Goal: Use online tool/utility: Utilize a website feature to perform a specific function

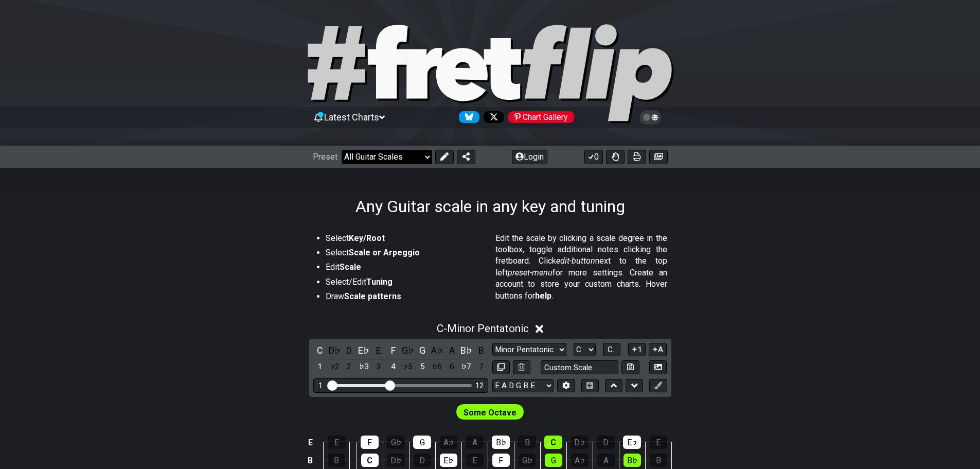
click at [413, 153] on select "Welcome to #fretflip! Initial Preset Custom Preset Minor Pentatonic Major Penta…" at bounding box center [387, 157] width 91 height 14
click at [243, 281] on section "Select Key/Root Select Scale or Arpeggio Edit Scale Select/Edit Tuning Draw Sca…" at bounding box center [490, 271] width 980 height 87
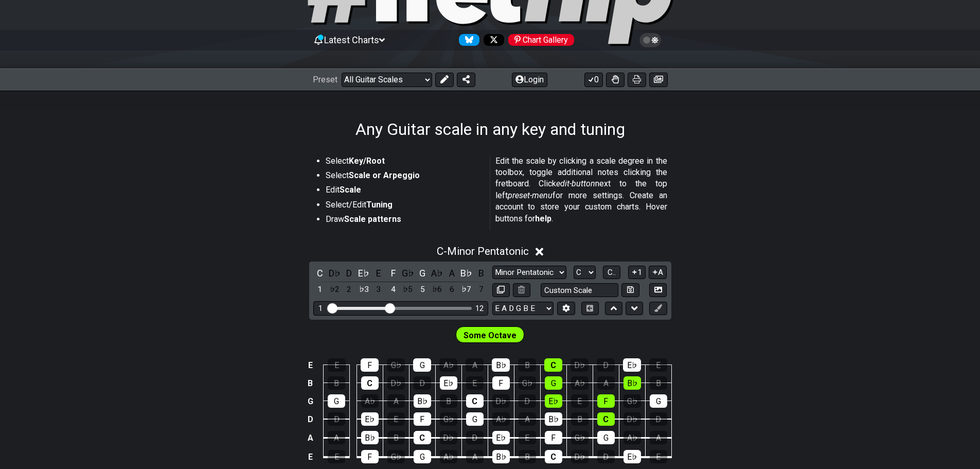
scroll to position [154, 0]
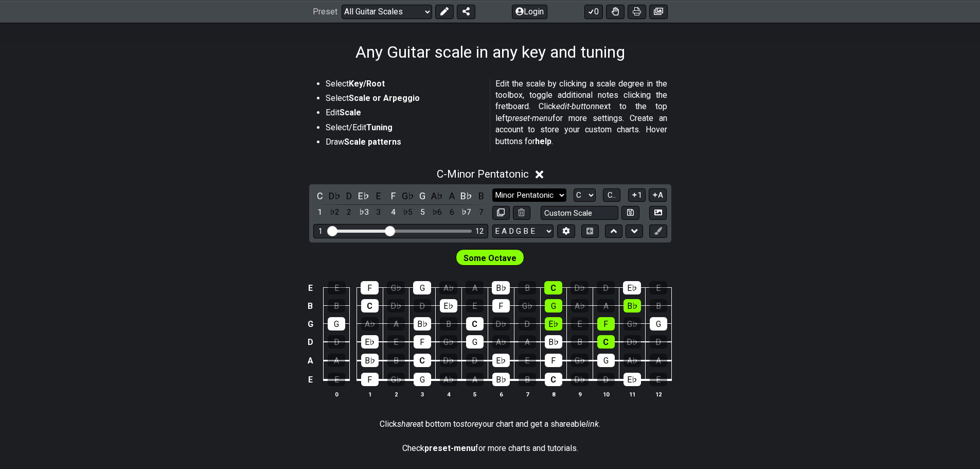
click at [516, 193] on select "Minor Pentatonic Root Minor Pentatonic Major Pentatonic Minor Blues Major Blues…" at bounding box center [529, 195] width 74 height 14
click at [492, 188] on select "Minor Pentatonic Root Minor Pentatonic Major Pentatonic Minor Blues Major Blues…" at bounding box center [529, 195] width 74 height 14
click at [552, 271] on td "C" at bounding box center [553, 279] width 26 height 18
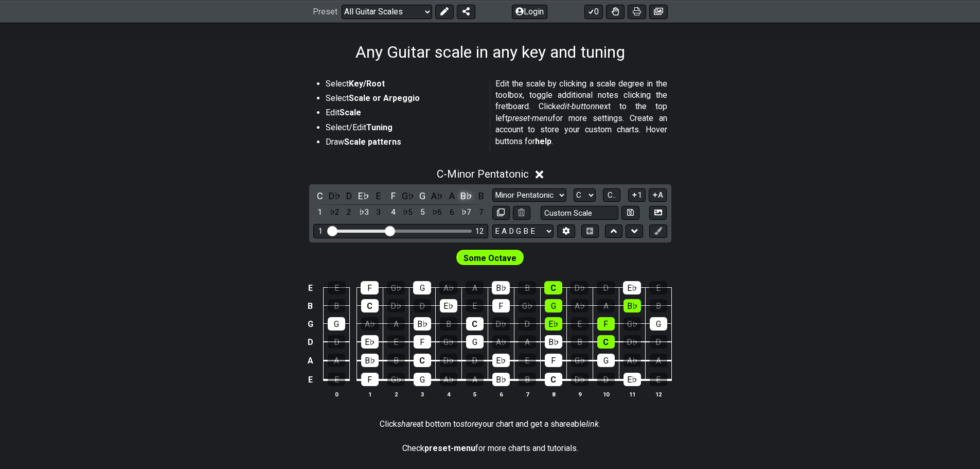
click at [465, 194] on div "B♭" at bounding box center [466, 196] width 13 height 14
click at [467, 198] on div "A♯" at bounding box center [466, 196] width 13 height 14
click at [468, 197] on div "A♯" at bounding box center [466, 196] width 13 height 14
click at [466, 197] on div "B♭" at bounding box center [466, 196] width 13 height 14
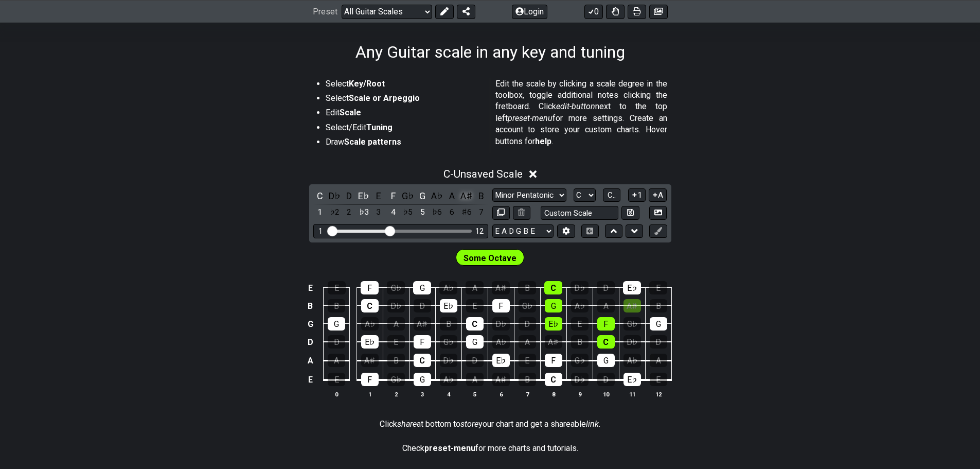
click at [466, 196] on div "A♯" at bounding box center [466, 196] width 13 height 14
click at [529, 229] on select "E A D G B E E A D G B E E A D G B E B E A D F♯ B A D G C E A D A D G B E E♭ A♭ …" at bounding box center [522, 231] width 61 height 14
select select "E A D G B E"
click at [492, 224] on select "E A D G B E E A D G B E E A D G B E B E A D F♯ B A D G C E A D A D G B E E♭ A♭ …" at bounding box center [522, 231] width 61 height 14
click at [563, 230] on icon at bounding box center [566, 231] width 8 height 8
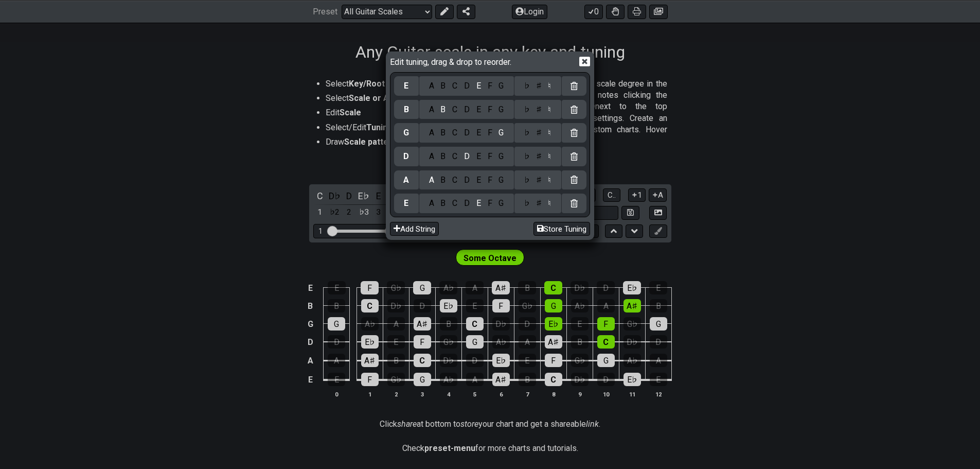
click at [401, 205] on div "E" at bounding box center [406, 203] width 25 height 20
click at [406, 205] on div "E" at bounding box center [406, 203] width 5 height 11
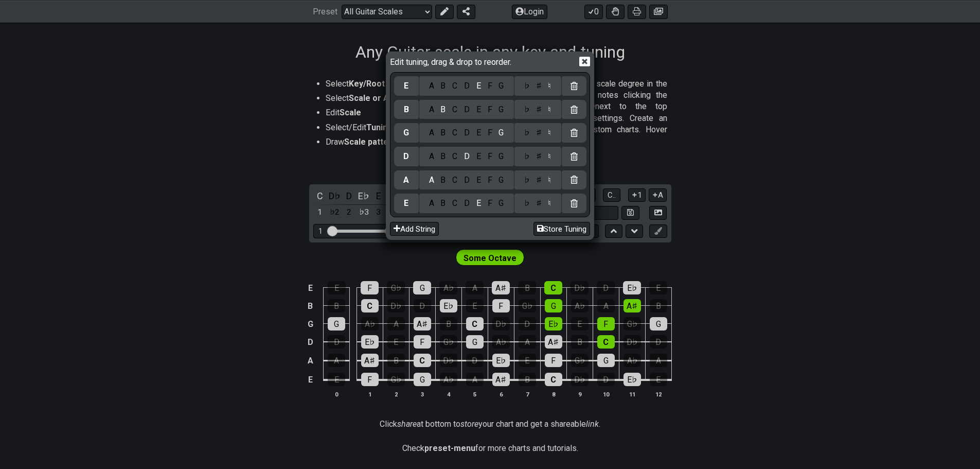
click at [432, 204] on div "A" at bounding box center [431, 203] width 12 height 11
click at [489, 179] on div "F" at bounding box center [489, 179] width 11 height 11
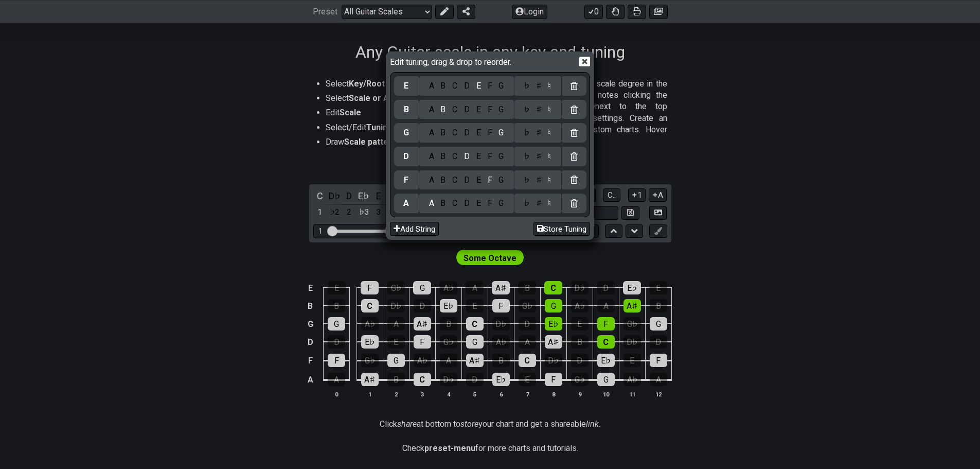
click at [489, 179] on div "F" at bounding box center [489, 179] width 11 height 11
click at [434, 159] on div "A" at bounding box center [431, 156] width 12 height 11
click at [538, 202] on div "♯" at bounding box center [539, 203] width 12 height 11
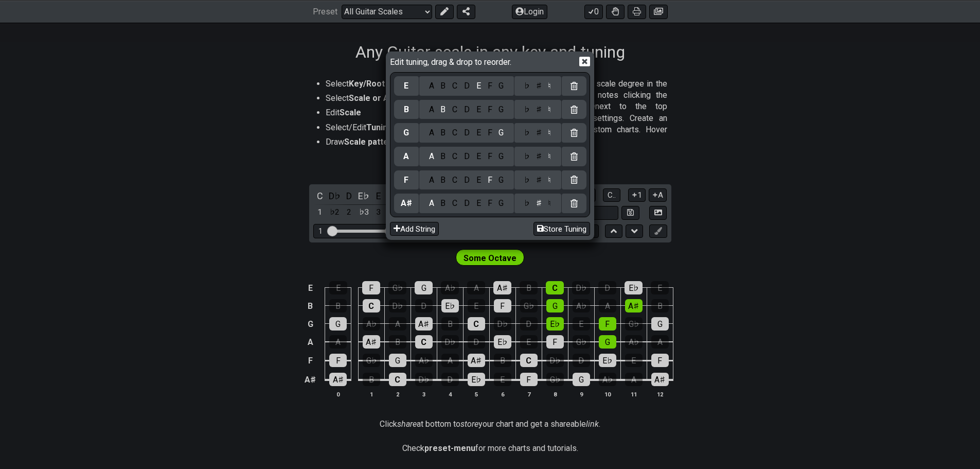
click at [538, 159] on div "♯" at bounding box center [539, 156] width 12 height 11
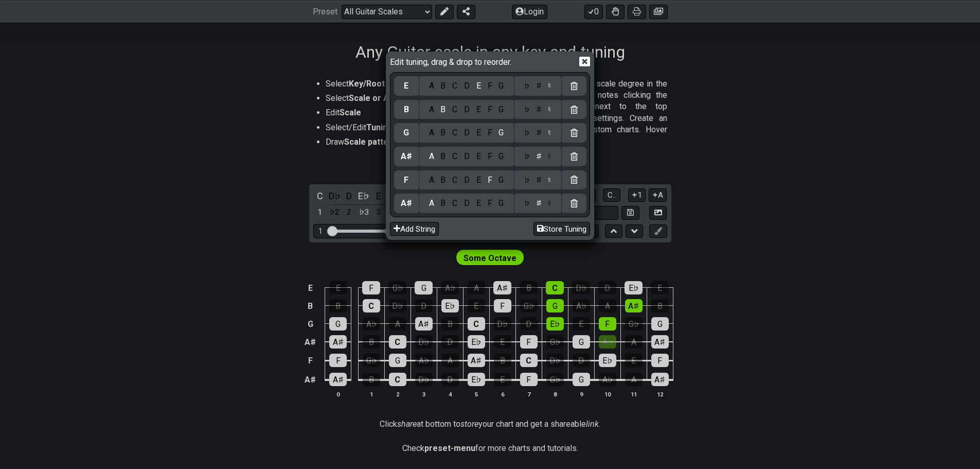
click at [469, 115] on div "A B C D E F G" at bounding box center [466, 110] width 95 height 20
click at [469, 111] on div "D" at bounding box center [467, 109] width 12 height 11
click at [539, 108] on div "♯" at bounding box center [539, 109] width 12 height 11
click at [537, 133] on div "♯" at bounding box center [539, 132] width 12 height 11
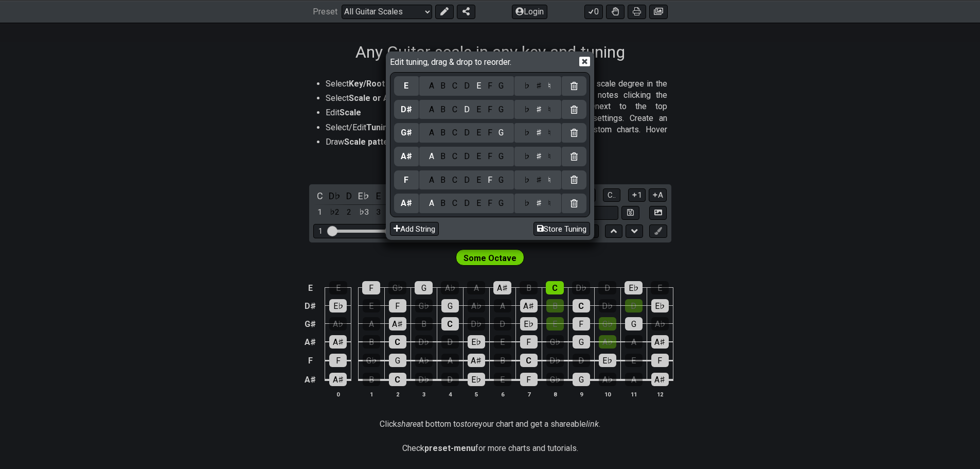
click at [466, 131] on div "D" at bounding box center [467, 132] width 12 height 11
click at [502, 111] on div "G" at bounding box center [501, 109] width 12 height 11
click at [551, 109] on div "♮" at bounding box center [550, 109] width 10 height 11
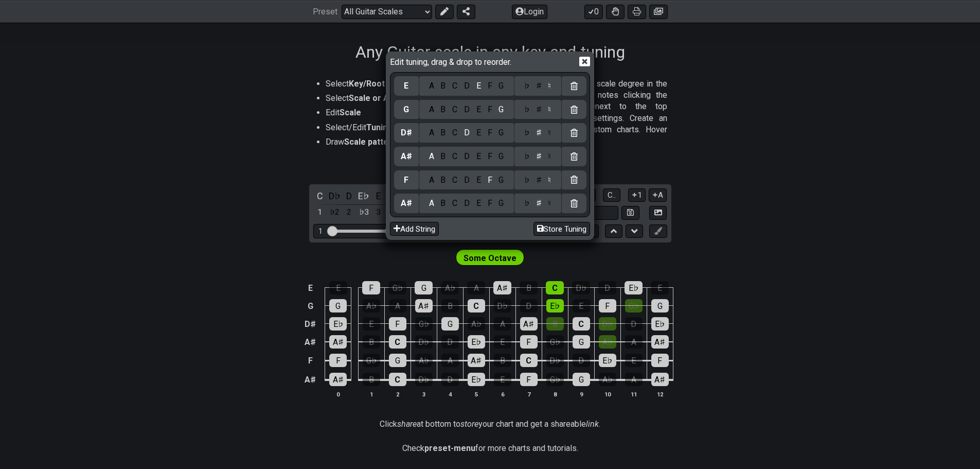
click at [457, 85] on div "C" at bounding box center [455, 85] width 12 height 11
click at [583, 57] on icon at bounding box center [584, 62] width 11 height 10
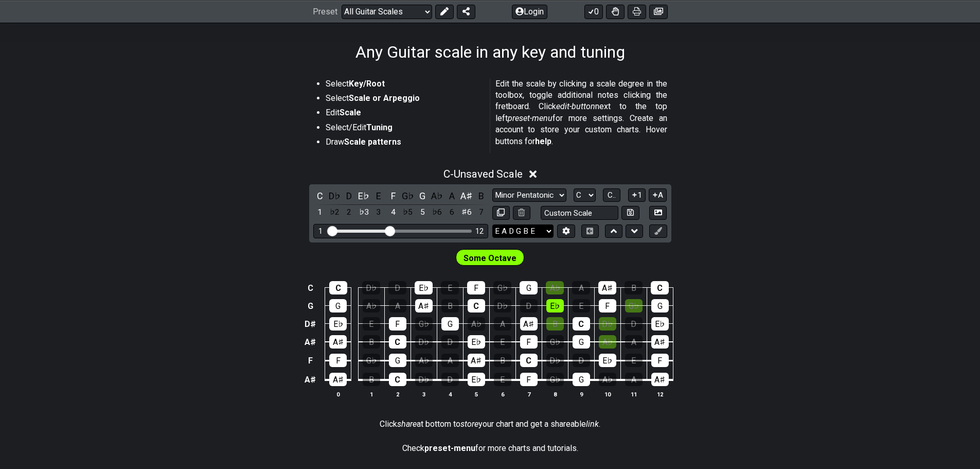
click at [530, 228] on select "E A D G B E E A D G B E E A D G B E B E A D F♯ B A D G C E A D A D G B E E♭ A♭ …" at bounding box center [522, 231] width 61 height 14
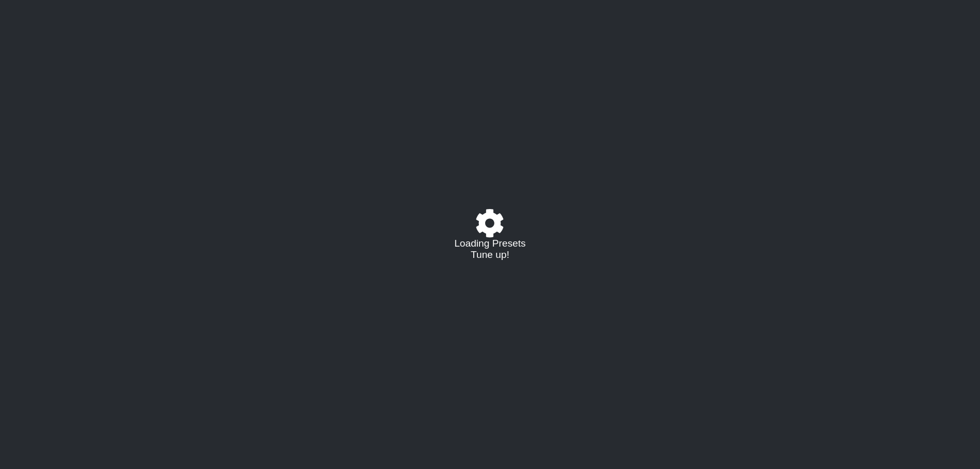
select select "/guitar-scales"
select select "C"
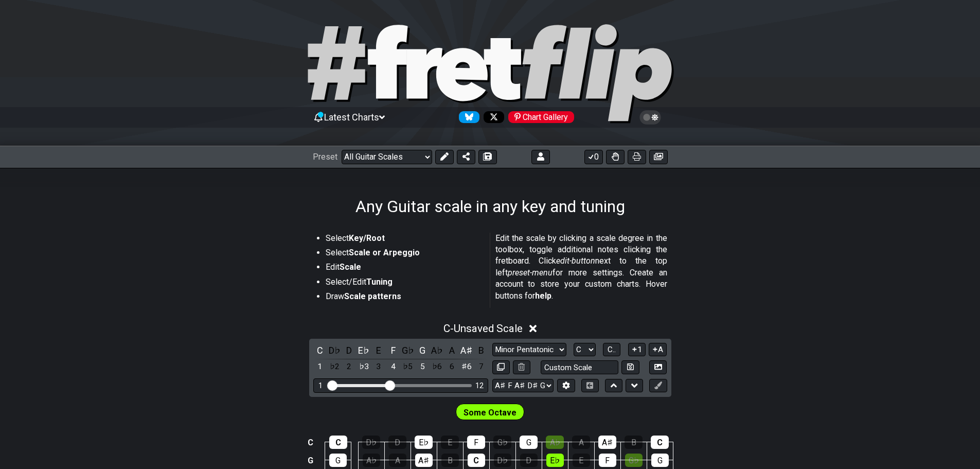
scroll to position [154, 0]
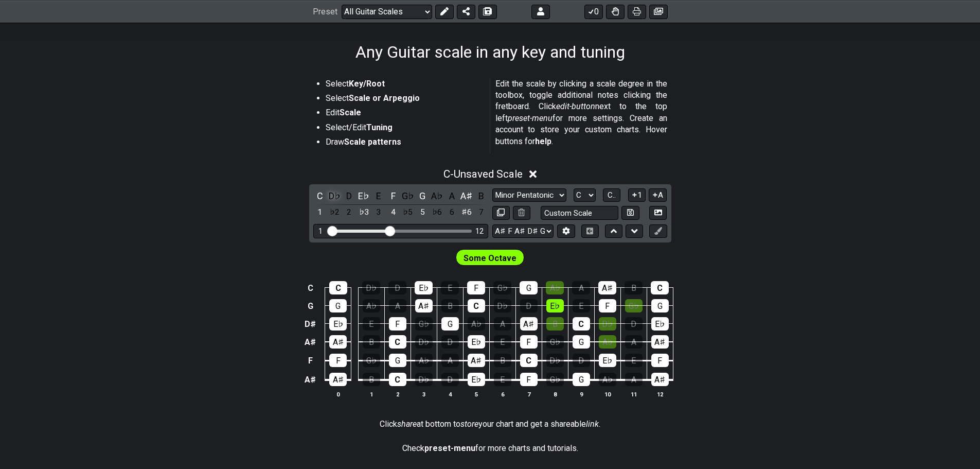
click at [334, 197] on div "D♭" at bounding box center [334, 196] width 13 height 14
click at [350, 194] on div "D" at bounding box center [349, 196] width 13 height 14
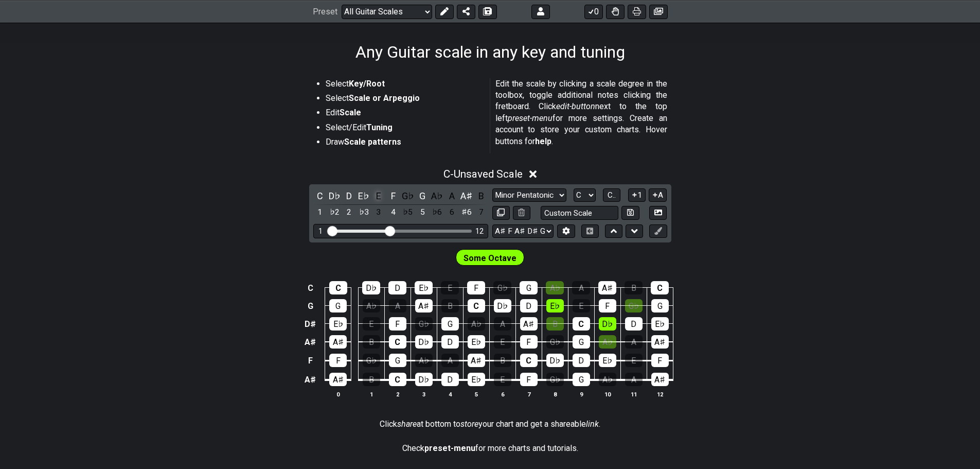
click at [378, 195] on div "E" at bounding box center [378, 196] width 13 height 14
click at [410, 196] on div "G♭" at bounding box center [407, 196] width 13 height 14
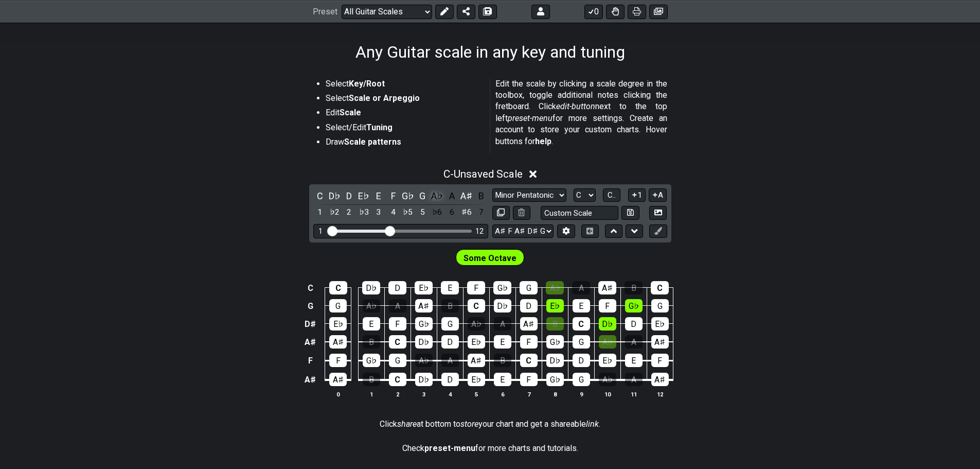
click at [439, 194] on div "A♭" at bounding box center [437, 196] width 13 height 14
click at [452, 194] on div "A" at bounding box center [451, 196] width 13 height 14
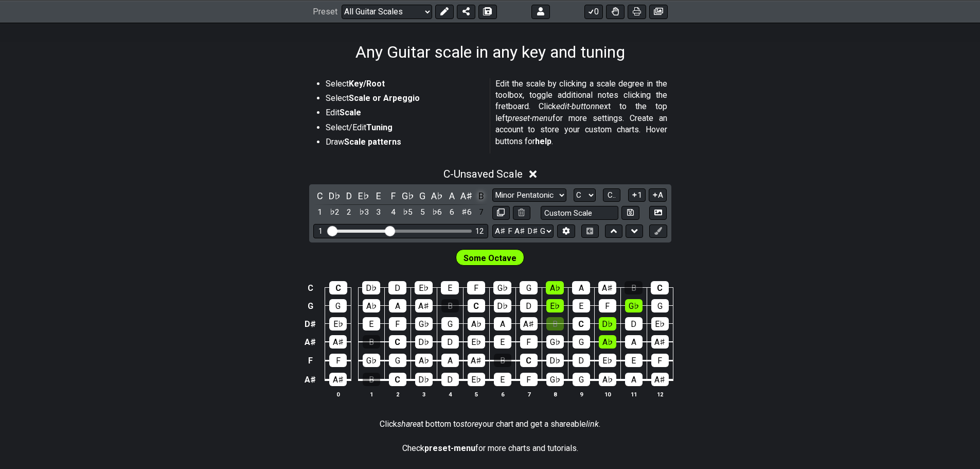
click at [482, 194] on div "B" at bounding box center [480, 196] width 13 height 14
click at [524, 194] on select "Minor Pentatonic Root Minor Pentatonic Major Pentatonic Minor Blues Major Blues…" at bounding box center [529, 195] width 74 height 14
click at [492, 188] on select "Minor Pentatonic Root Minor Pentatonic Major Pentatonic Minor Blues Major Blues…" at bounding box center [529, 195] width 74 height 14
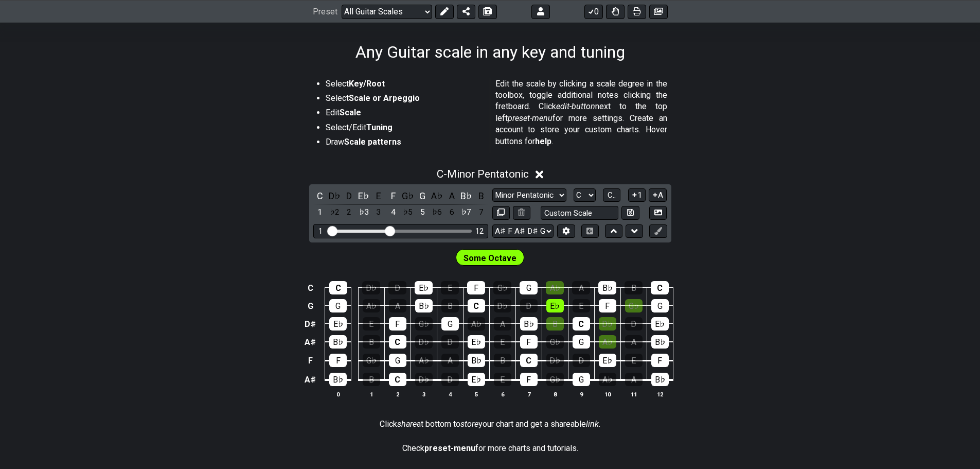
click at [117, 328] on div "C C D♭ D E♭ E F G♭ G A♭ A B♭ B C G G A♭ A B♭ B C D♭ D E♭ E F G♭ G D♯ E♭ E F G♭ …" at bounding box center [490, 340] width 980 height 145
click at [523, 192] on select "Minor Pentatonic Root Minor Pentatonic Major Pentatonic Minor Blues Major Blues…" at bounding box center [529, 195] width 74 height 14
click at [492, 188] on select "Minor Pentatonic Root Minor Pentatonic Major Pentatonic Minor Blues Major Blues…" at bounding box center [529, 195] width 74 height 14
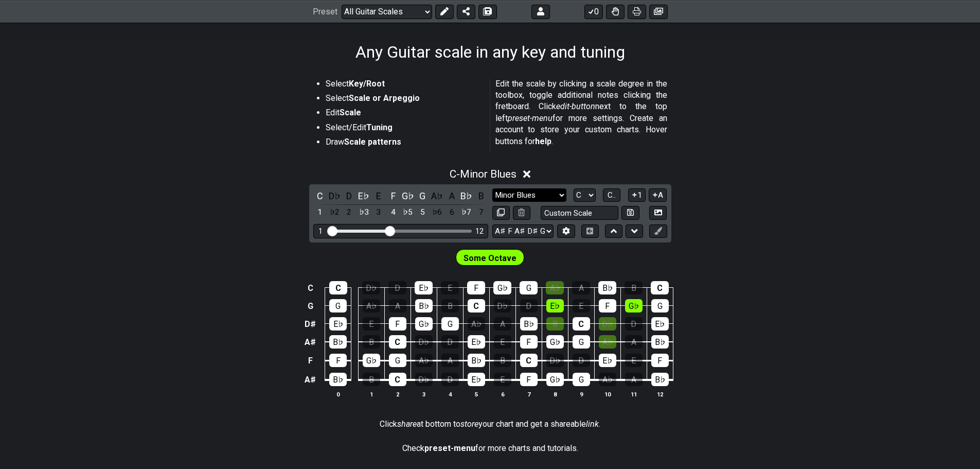
click at [537, 193] on select "Minor Pentatonic Root Minor Pentatonic Major Pentatonic Minor Blues Major Blues…" at bounding box center [529, 195] width 74 height 14
click at [492, 188] on select "Minor Pentatonic Root Minor Pentatonic Major Pentatonic Minor Blues Major Blues…" at bounding box center [529, 195] width 74 height 14
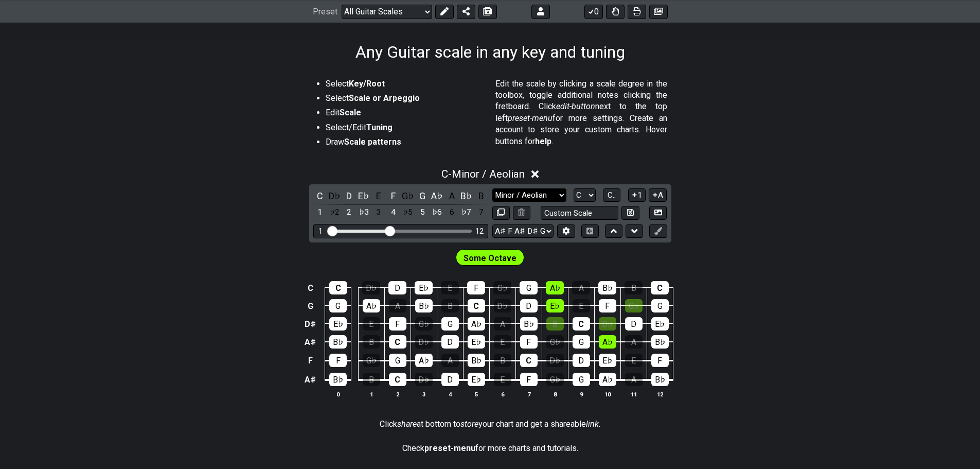
click at [533, 196] on select "Minor Pentatonic Root Minor Pentatonic Major Pentatonic Minor Blues Major Blues…" at bounding box center [529, 195] width 74 height 14
click at [492, 188] on select "Minor Pentatonic Root Minor Pentatonic Major Pentatonic Minor Blues Major Blues…" at bounding box center [529, 195] width 74 height 14
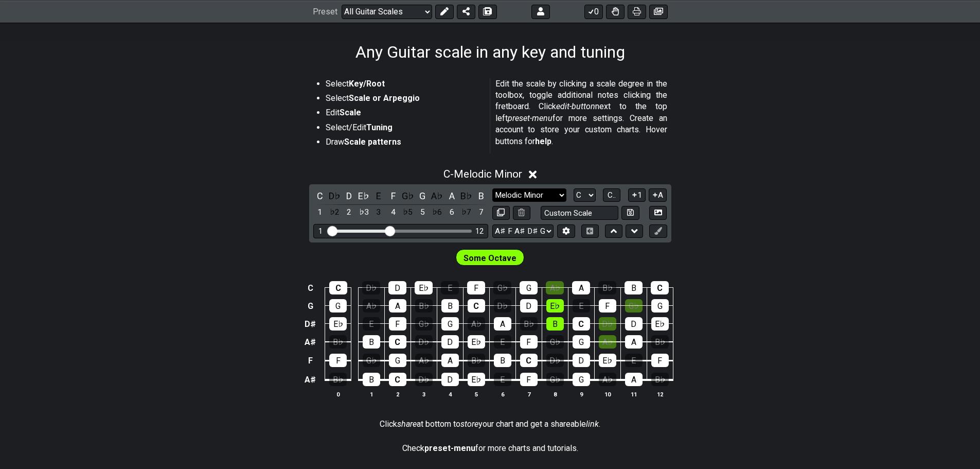
click at [534, 193] on select "Minor Pentatonic Root Minor Pentatonic Major Pentatonic Minor Blues Major Blues…" at bounding box center [529, 195] width 74 height 14
click at [492, 188] on select "Minor Pentatonic Root Minor Pentatonic Major Pentatonic Minor Blues Major Blues…" at bounding box center [529, 195] width 74 height 14
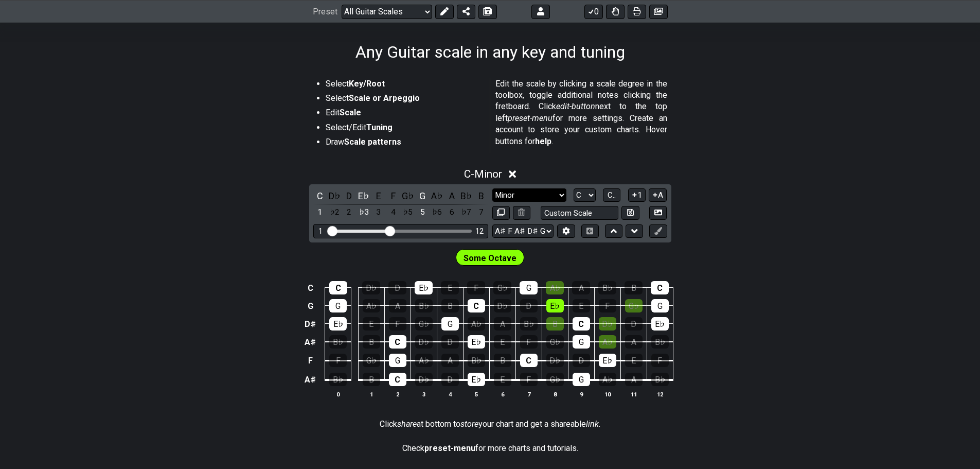
click at [535, 197] on select "Minor Pentatonic Root Minor Pentatonic Major Pentatonic Minor Blues Major Blues…" at bounding box center [529, 195] width 74 height 14
click at [492, 188] on select "Minor Pentatonic Root Minor Pentatonic Major Pentatonic Minor Blues Major Blues…" at bounding box center [529, 195] width 74 height 14
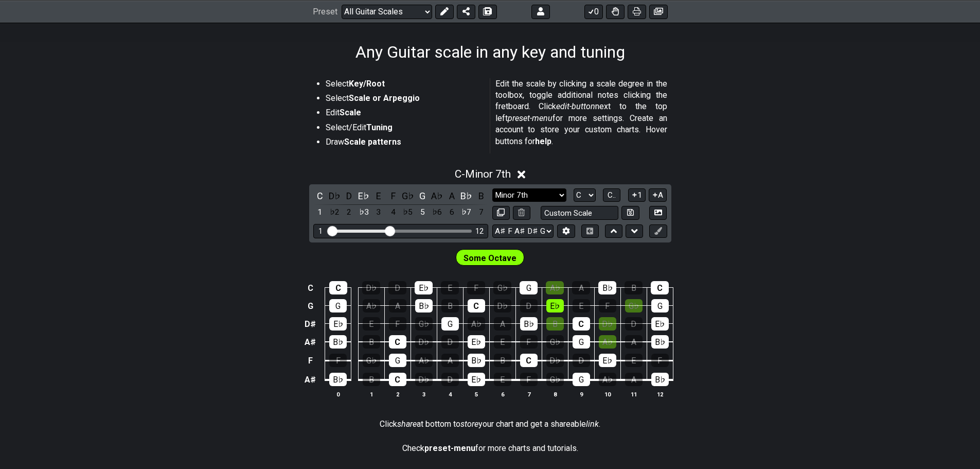
click at [540, 195] on select "Minor Pentatonic Root Minor Pentatonic Major Pentatonic Minor Blues Major Blues…" at bounding box center [529, 195] width 74 height 14
select select "Minor Pentatonic"
click at [492, 188] on select "Minor Pentatonic Root Minor Pentatonic Major Pentatonic Minor Blues Major Blues…" at bounding box center [529, 195] width 74 height 14
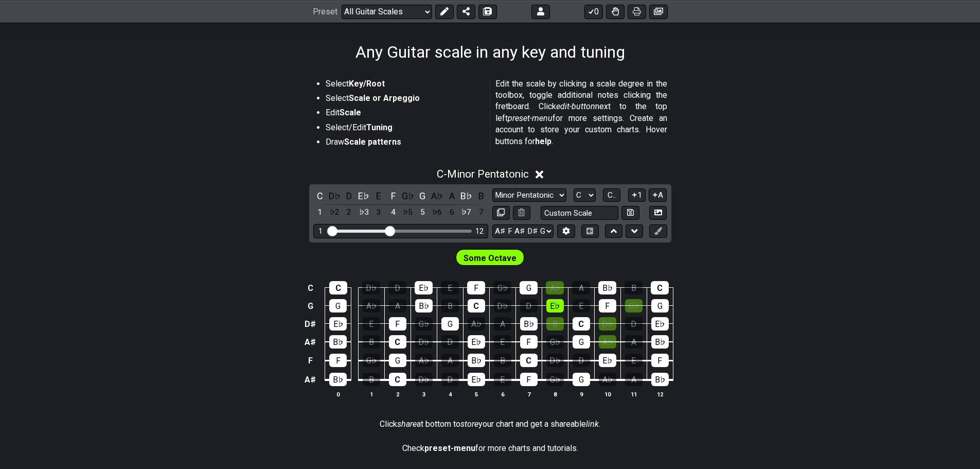
click at [238, 402] on div "C C D♭ D E♭ E F G♭ G A♭ A B♭ B C G G A♭ A B♭ B C D♭ D E♭ E F G♭ G D♯ E♭ E F G♭ …" at bounding box center [490, 340] width 980 height 145
